Goal: Obtain resource: Download file/media

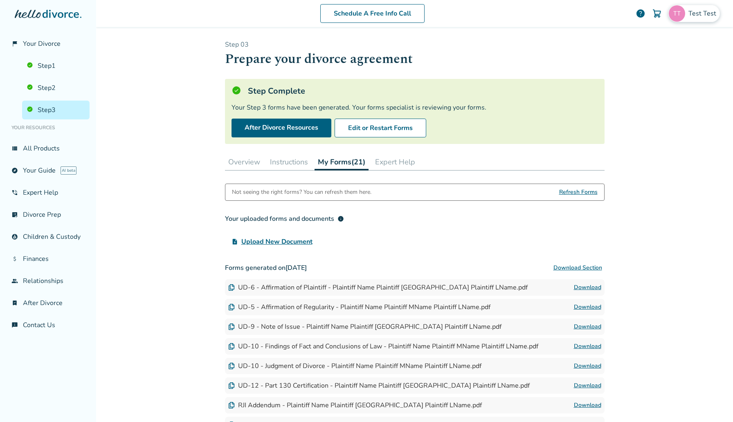
click at [693, 13] on span "Test Test" at bounding box center [704, 13] width 31 height 9
click at [45, 41] on span "Your Divorce" at bounding box center [42, 43] width 38 height 9
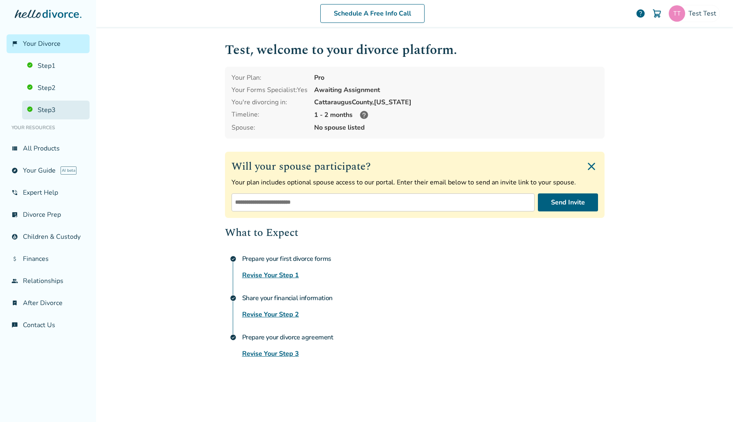
click at [57, 103] on link "Step 3" at bounding box center [56, 110] width 68 height 19
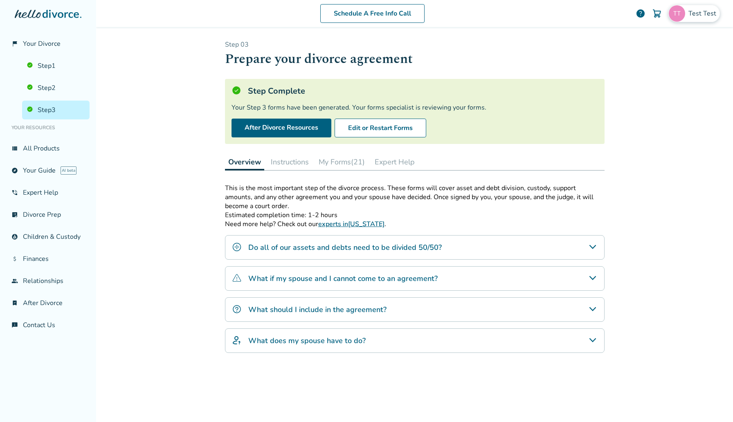
click at [710, 13] on span "Test Test" at bounding box center [704, 13] width 31 height 9
click at [677, 43] on span "[EMAIL_ADDRESS][DOMAIN_NAME]" at bounding box center [665, 51] width 109 height 18
copy span "[EMAIL_ADDRESS][DOMAIN_NAME]"
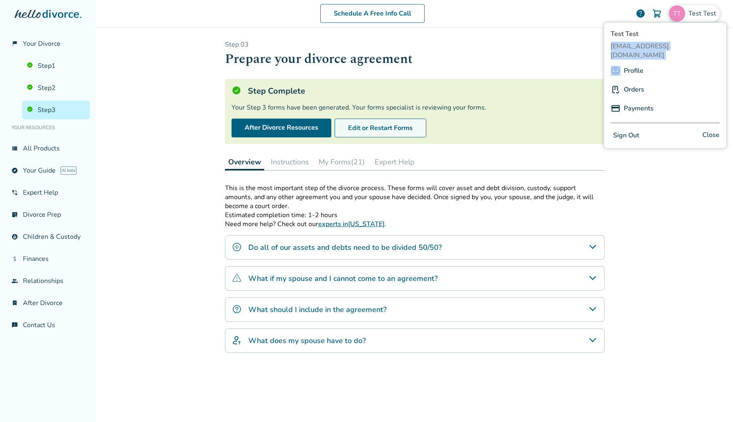
click at [372, 130] on button "Edit or Restart Forms" at bounding box center [381, 128] width 92 height 19
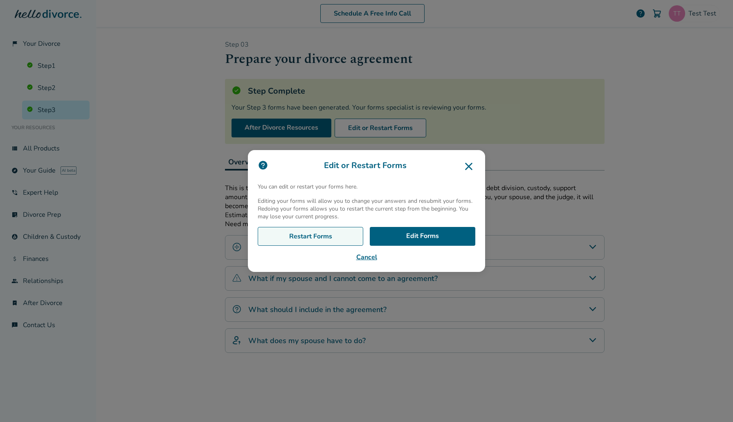
click at [301, 232] on link "Restart Forms" at bounding box center [311, 236] width 106 height 19
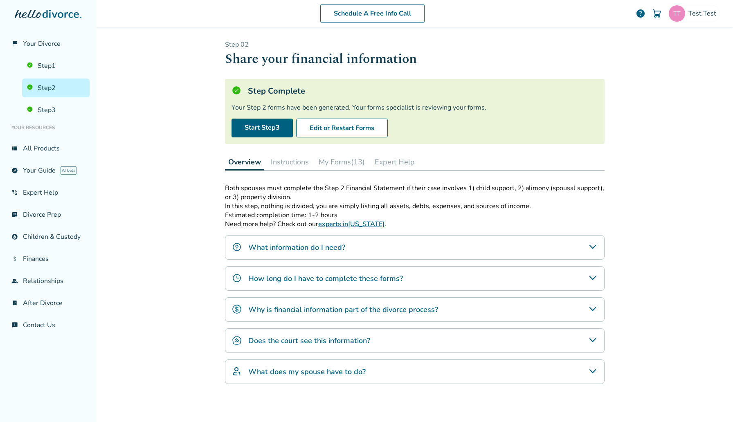
click at [344, 161] on button "My Forms (13)" at bounding box center [341, 162] width 53 height 16
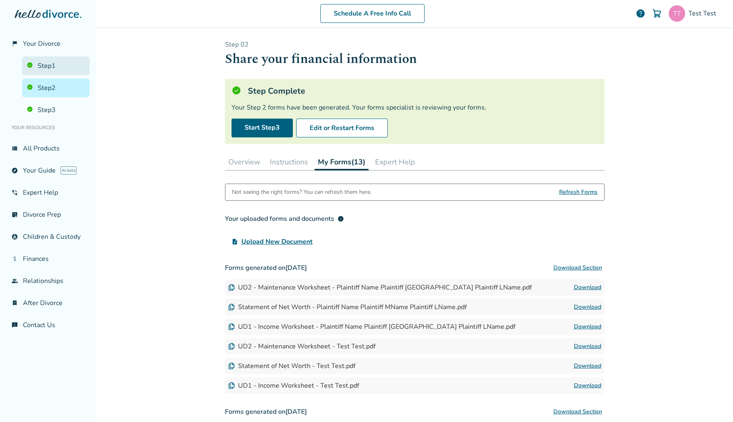
click at [59, 68] on link "Step 1" at bounding box center [56, 65] width 68 height 19
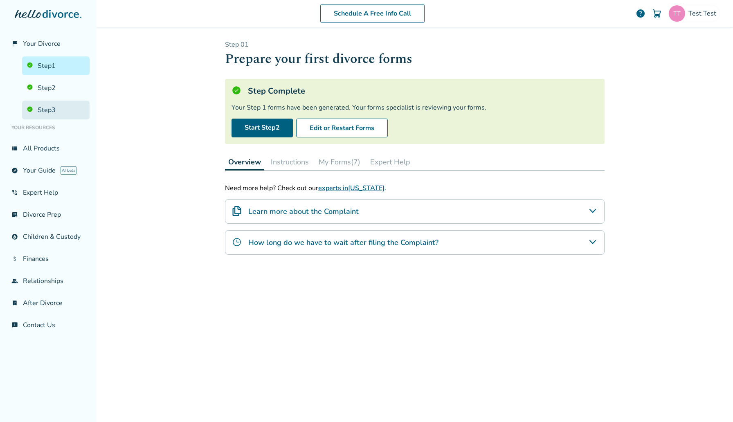
click at [71, 108] on link "Step 3" at bounding box center [56, 110] width 68 height 19
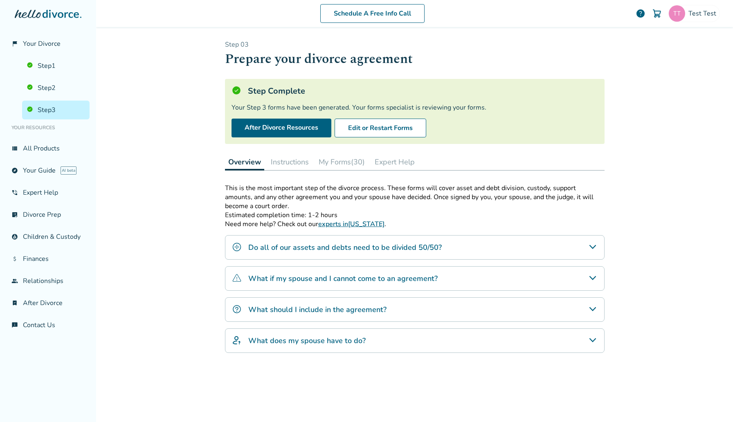
click at [347, 160] on button "My Forms (30)" at bounding box center [341, 162] width 53 height 16
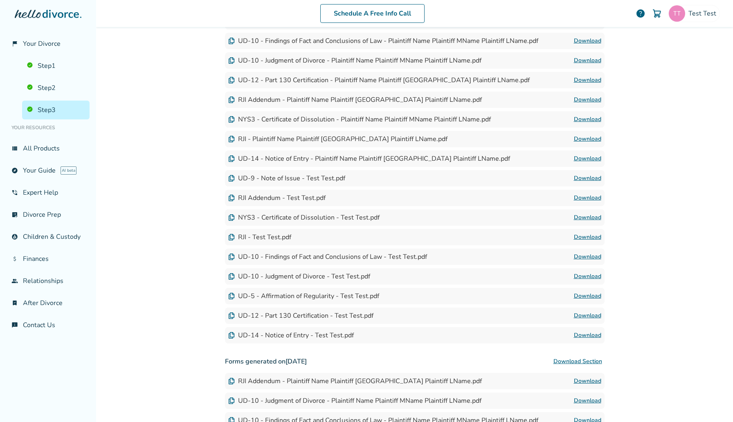
scroll to position [306, 0]
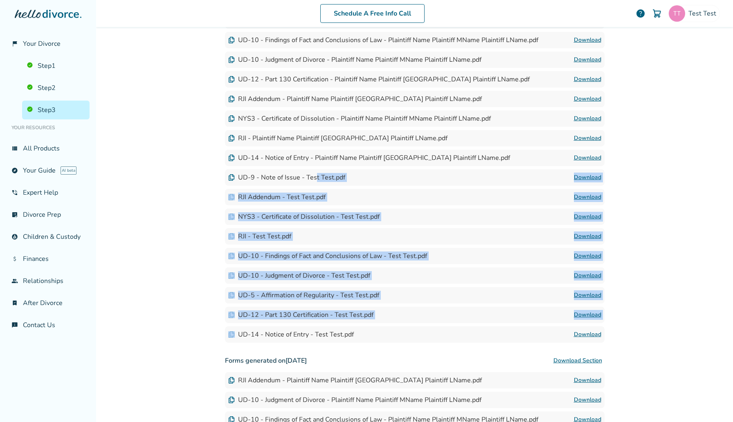
drag, startPoint x: 352, startPoint y: 335, endPoint x: 315, endPoint y: 178, distance: 160.8
click at [315, 178] on div "Forms generated on August 13, 2025 Download Section UD-6 - Affirmation of Plain…" at bounding box center [415, 148] width 380 height 390
click at [588, 179] on link "Download" at bounding box center [587, 178] width 27 height 10
click at [581, 199] on link "Download" at bounding box center [587, 197] width 27 height 10
click at [258, 213] on div "NYS3 - Certificate of Dissolution - Test Test.pdf" at bounding box center [303, 216] width 151 height 9
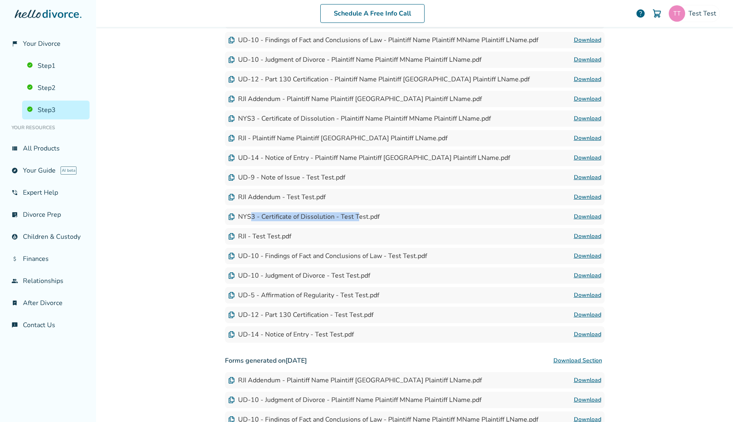
drag, startPoint x: 249, startPoint y: 218, endPoint x: 358, endPoint y: 217, distance: 109.3
click at [358, 218] on div "NYS3 - Certificate of Dissolution - Test Test.pdf" at bounding box center [303, 216] width 151 height 9
click at [585, 216] on link "Download" at bounding box center [587, 217] width 27 height 10
click at [589, 234] on link "Download" at bounding box center [587, 237] width 27 height 10
drag, startPoint x: 239, startPoint y: 236, endPoint x: 289, endPoint y: 236, distance: 50.3
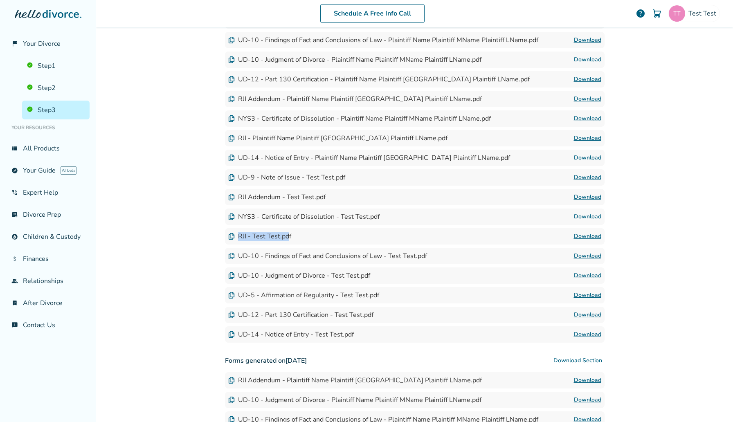
click at [289, 236] on div "RJI - Test Test.pdf" at bounding box center [259, 236] width 63 height 9
drag, startPoint x: 257, startPoint y: 256, endPoint x: 385, endPoint y: 256, distance: 127.7
click at [385, 256] on div "UD-10 - Findings of Fact and Conclusions of Law - Test Test.pdf" at bounding box center [327, 256] width 199 height 9
click at [591, 255] on link "Download" at bounding box center [587, 256] width 27 height 10
drag, startPoint x: 265, startPoint y: 274, endPoint x: 349, endPoint y: 274, distance: 83.9
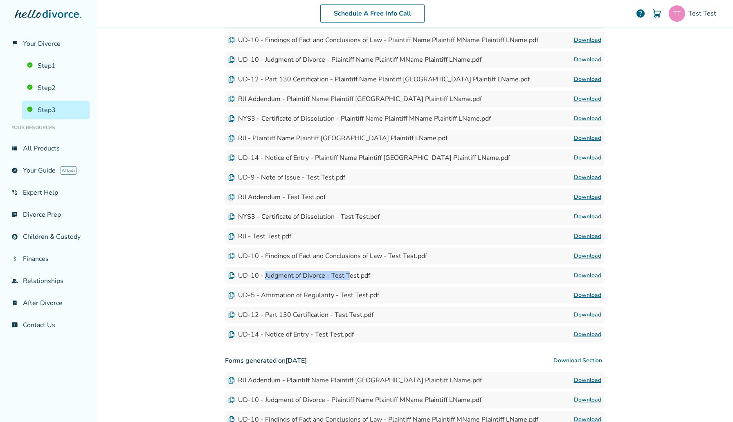
click at [349, 274] on div "UD-10 - Judgment of Divorce - Test Test.pdf" at bounding box center [299, 275] width 142 height 9
click at [598, 277] on link "Download" at bounding box center [587, 276] width 27 height 10
drag, startPoint x: 259, startPoint y: 296, endPoint x: 410, endPoint y: 296, distance: 151.4
click at [410, 296] on div "UD-5 - Affirmation of Regularity - Test Test.pdf Download" at bounding box center [415, 295] width 380 height 16
click at [354, 294] on div "UD-5 - Affirmation of Regularity - Test Test.pdf" at bounding box center [303, 295] width 151 height 9
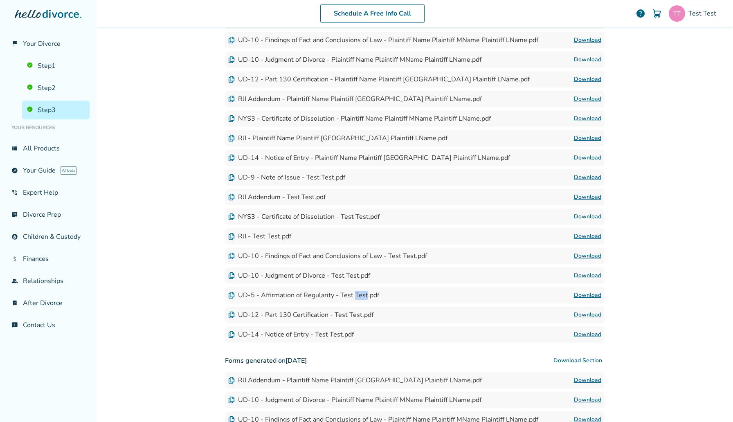
click at [354, 294] on div "UD-5 - Affirmation of Regularity - Test Test.pdf" at bounding box center [303, 295] width 151 height 9
click at [590, 293] on link "Download" at bounding box center [587, 296] width 27 height 10
drag, startPoint x: 262, startPoint y: 314, endPoint x: 361, endPoint y: 318, distance: 98.3
click at [361, 318] on div "UD-12 - Part 130 Certification - Test Test.pdf" at bounding box center [300, 315] width 145 height 9
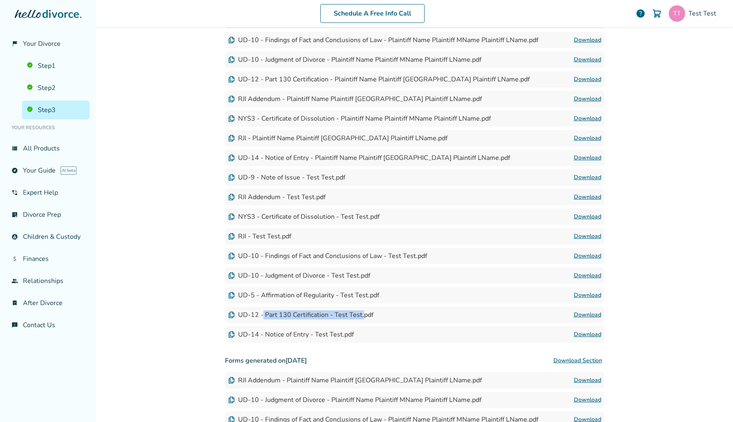
click at [582, 313] on link "Download" at bounding box center [587, 315] width 27 height 10
drag, startPoint x: 269, startPoint y: 334, endPoint x: 315, endPoint y: 334, distance: 46.7
click at [316, 334] on div "UD-14 - Notice of Entry - Test Test.pdf" at bounding box center [291, 334] width 126 height 9
click at [579, 331] on link "Download" at bounding box center [587, 335] width 27 height 10
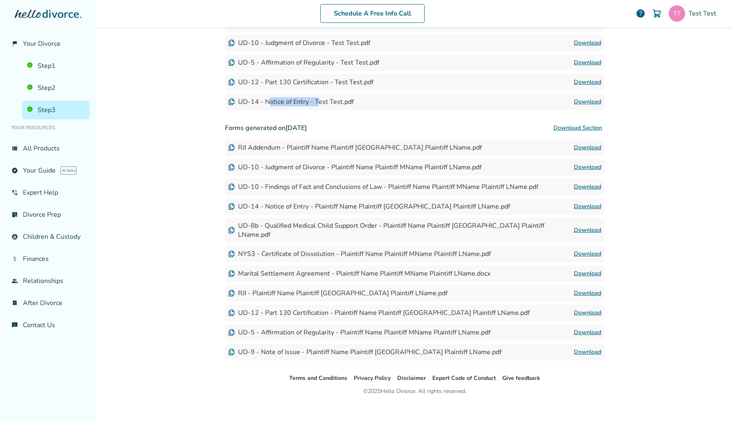
scroll to position [0, 0]
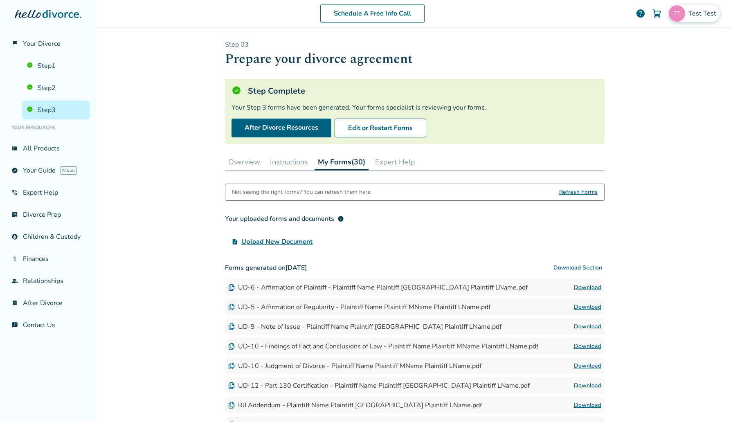
click at [712, 18] on span "Test Test" at bounding box center [704, 13] width 31 height 9
click at [629, 63] on link "Profile" at bounding box center [634, 71] width 20 height 16
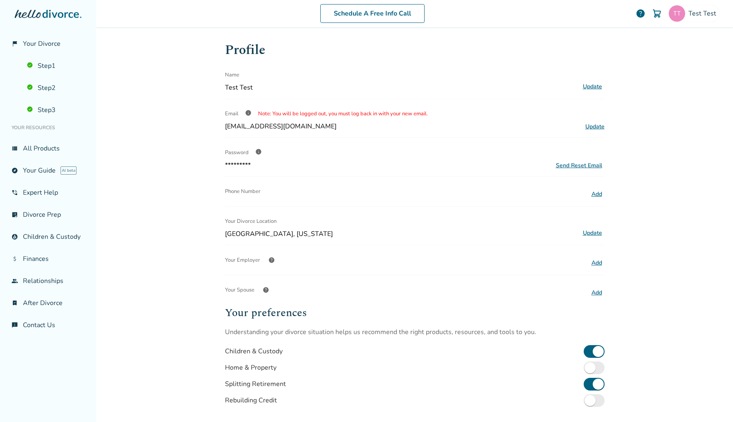
click at [585, 233] on button "Update" at bounding box center [593, 233] width 24 height 11
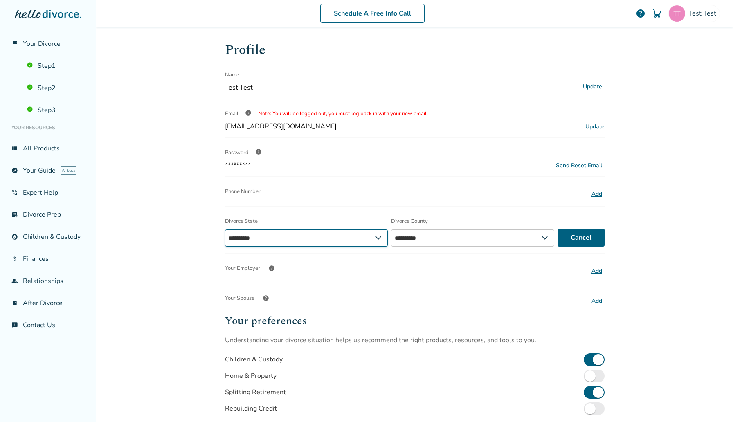
click at [366, 240] on select "**********" at bounding box center [306, 238] width 163 height 17
select select "**********"
select select "**"
click at [225, 230] on select "**********" at bounding box center [306, 238] width 163 height 17
select select "**********"
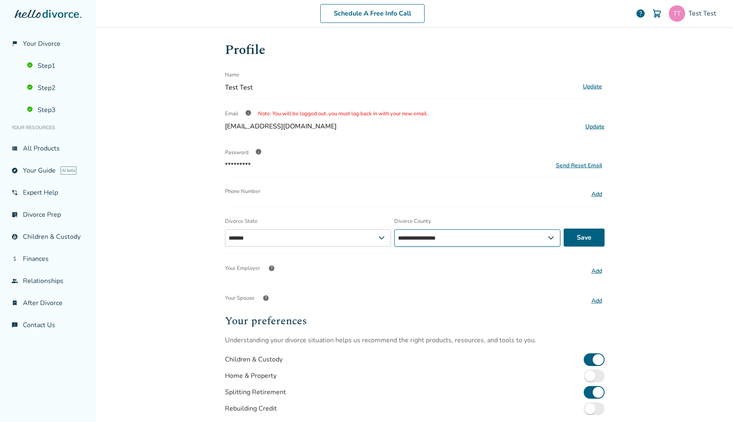
click at [494, 246] on select "**********" at bounding box center [477, 238] width 166 height 17
select select "*******"
click at [394, 230] on select "**********" at bounding box center [477, 238] width 166 height 17
click at [597, 231] on button "Save" at bounding box center [584, 238] width 41 height 18
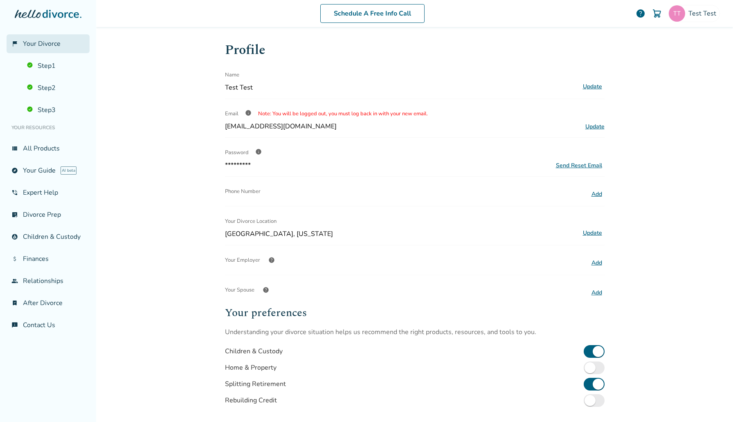
click at [53, 41] on span "Your Divorce" at bounding box center [42, 43] width 38 height 9
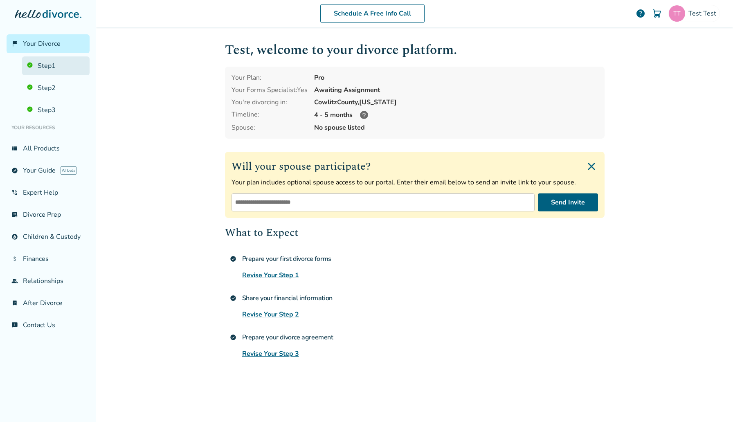
click at [48, 60] on link "Step 1" at bounding box center [56, 65] width 68 height 19
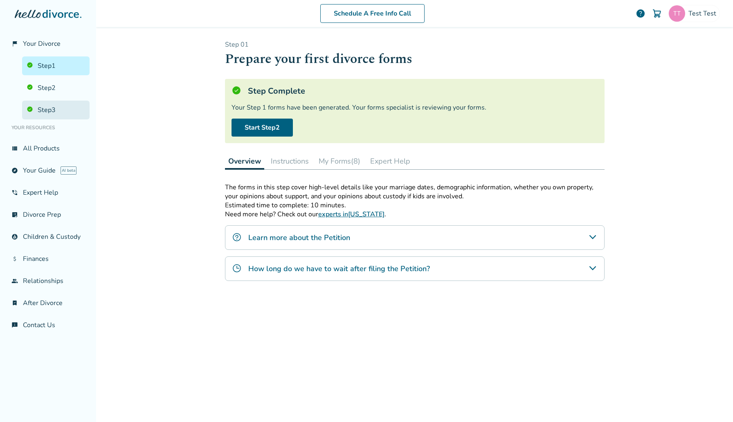
click at [57, 102] on link "Step 3" at bounding box center [56, 110] width 68 height 19
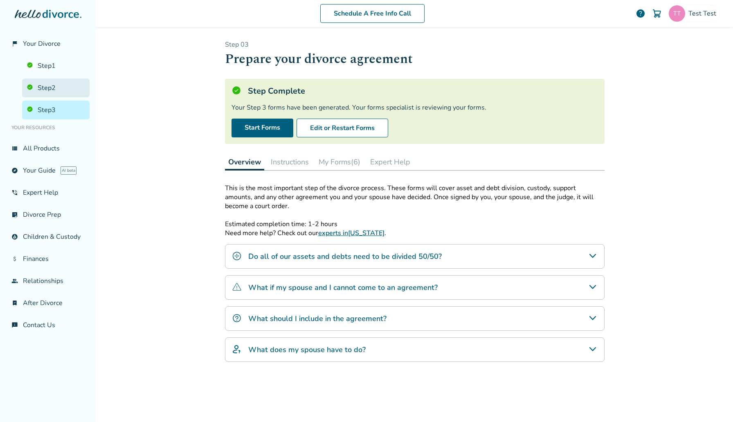
click at [60, 86] on link "Step 2" at bounding box center [56, 88] width 68 height 19
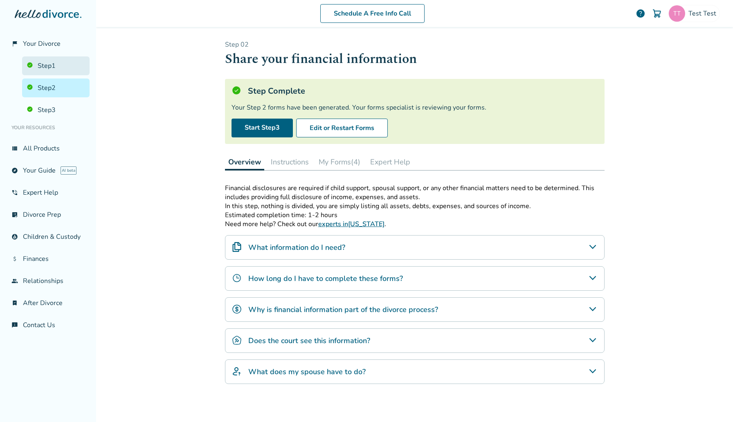
click at [60, 71] on link "Step 1" at bounding box center [56, 65] width 68 height 19
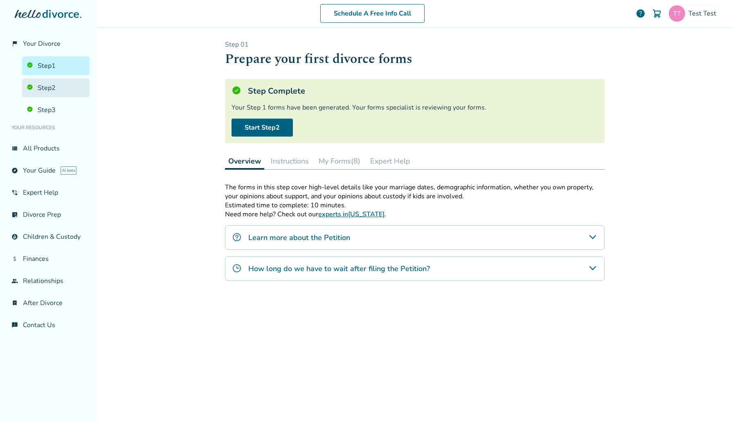
click at [77, 88] on link "Step 2" at bounding box center [56, 88] width 68 height 19
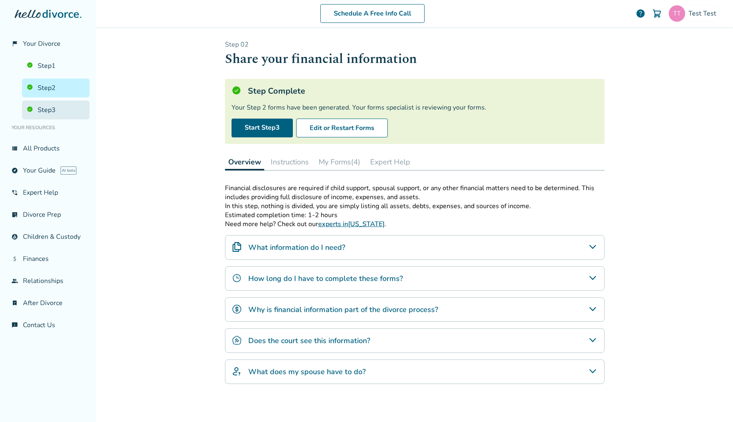
click at [77, 109] on link "Step 3" at bounding box center [56, 110] width 68 height 19
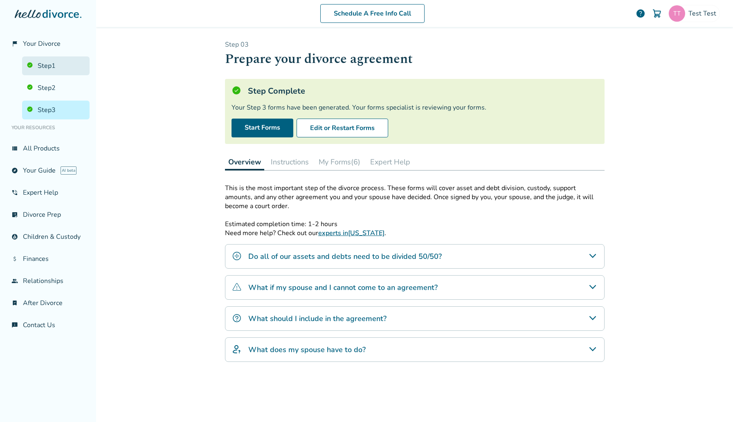
click at [57, 66] on link "Step 1" at bounding box center [56, 65] width 68 height 19
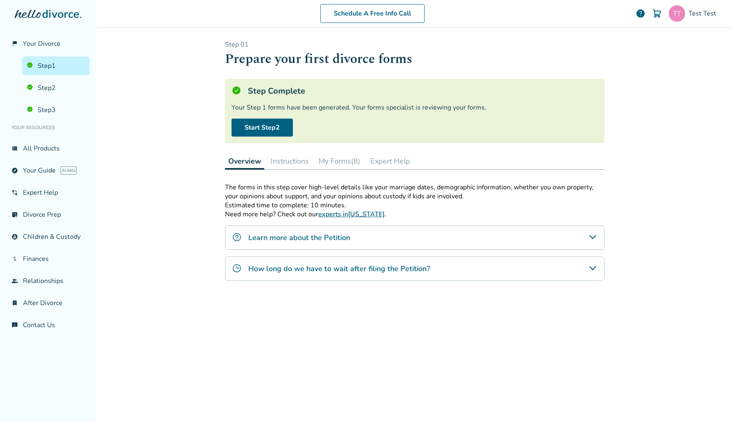
click at [345, 160] on button "My Forms (8)" at bounding box center [339, 161] width 48 height 16
